Goal: Information Seeking & Learning: Learn about a topic

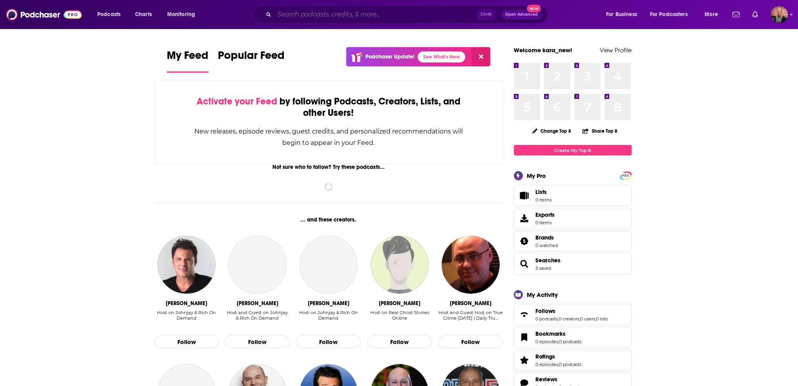
click at [344, 19] on input "Search podcasts, credits, & more..." at bounding box center [375, 14] width 202 height 13
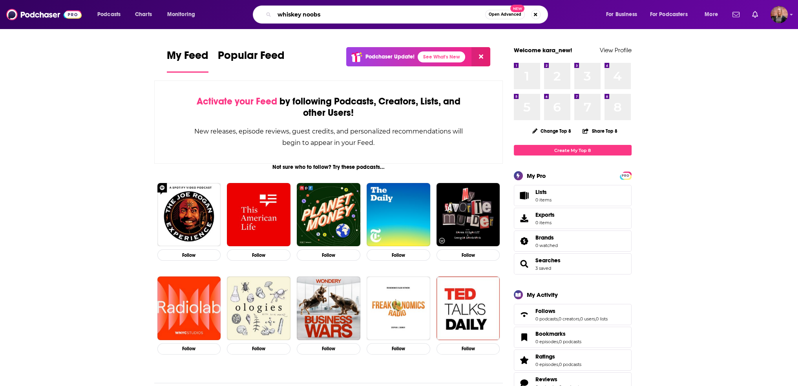
type input "whiskey noobs"
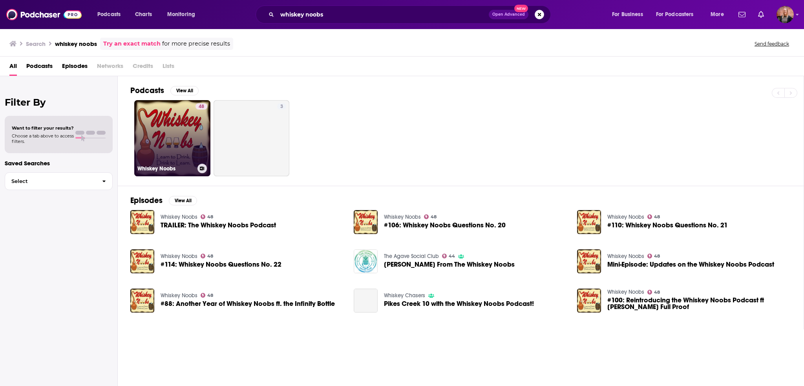
click at [170, 141] on link "48 Whiskey Noobs" at bounding box center [172, 138] width 76 height 76
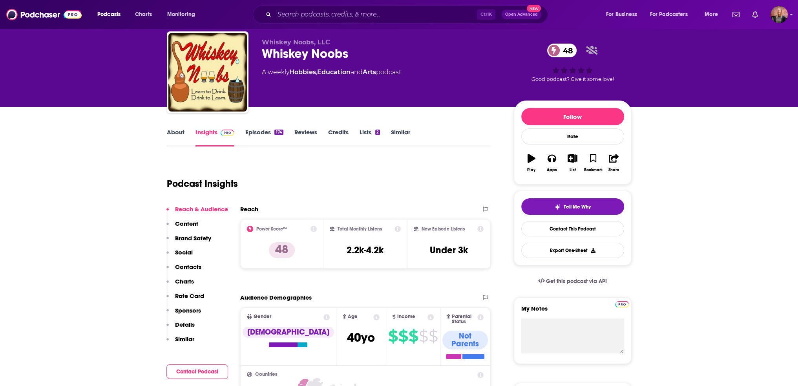
scroll to position [39, 0]
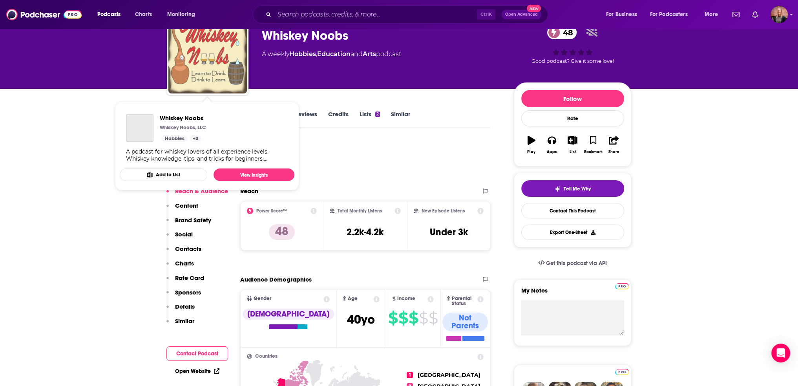
click at [203, 61] on img "Whiskey Noobs" at bounding box center [207, 54] width 78 height 78
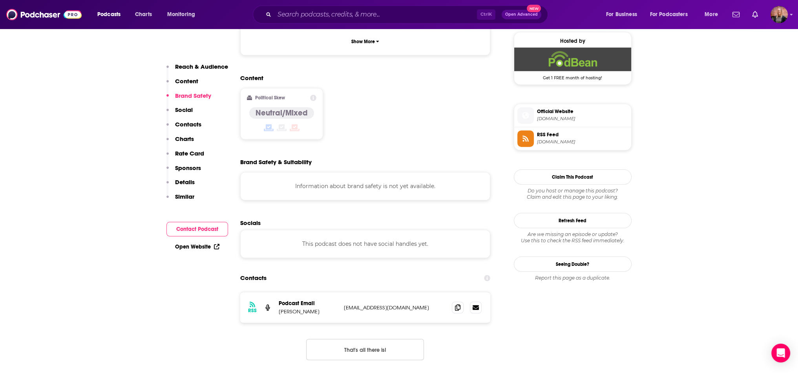
scroll to position [628, 0]
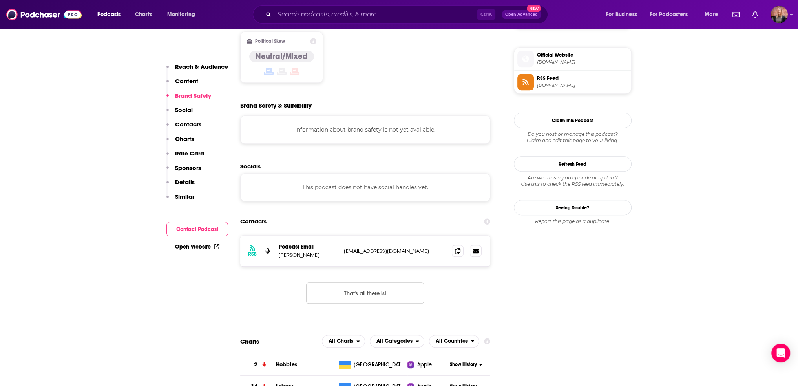
click at [564, 59] on span "[DOMAIN_NAME]" at bounding box center [582, 62] width 91 height 6
